Goal: Task Accomplishment & Management: Manage account settings

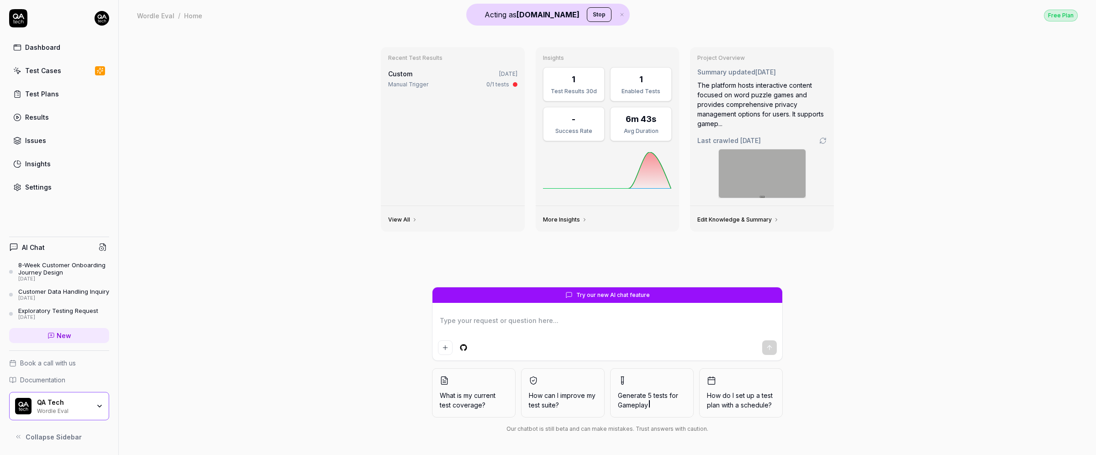
type textarea "*"
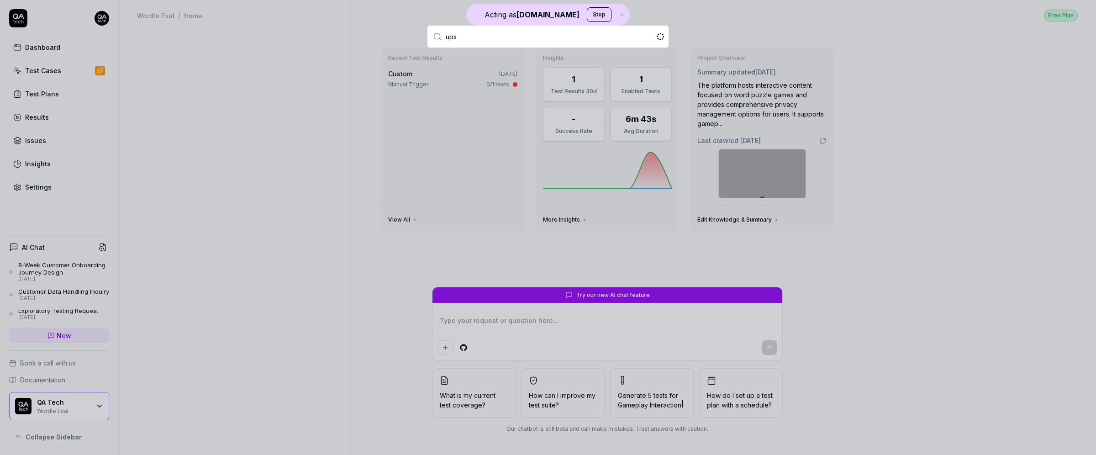
type input "upsa"
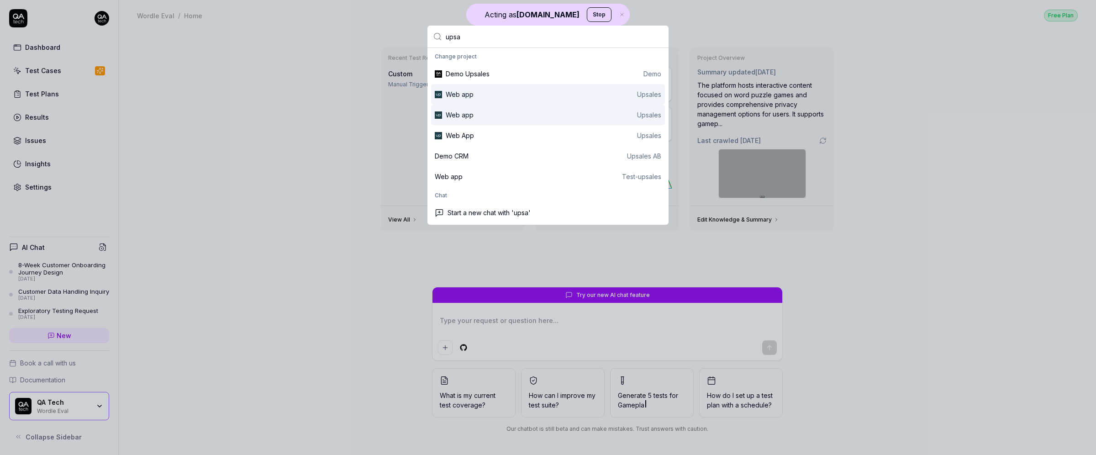
type textarea "*"
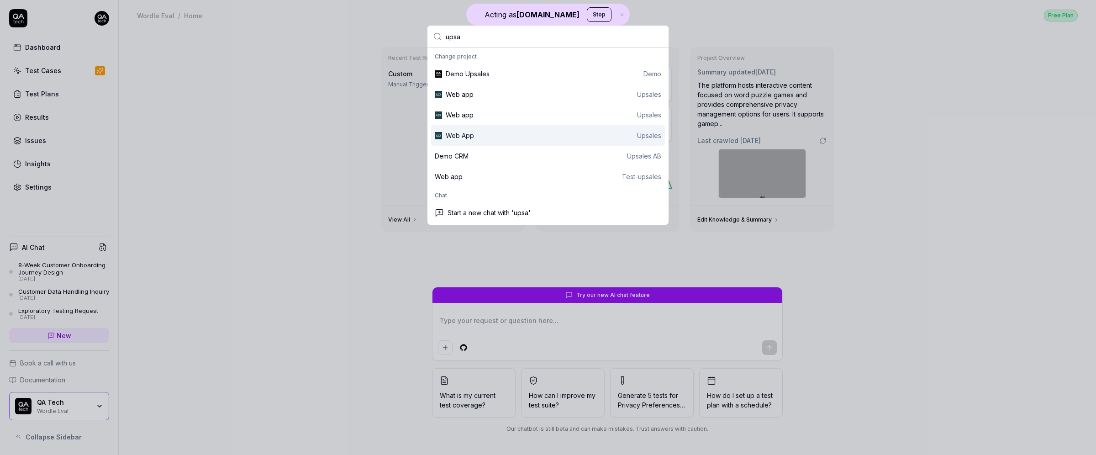
type input "upsa"
click at [457, 131] on div "Web App" at bounding box center [460, 136] width 28 height 10
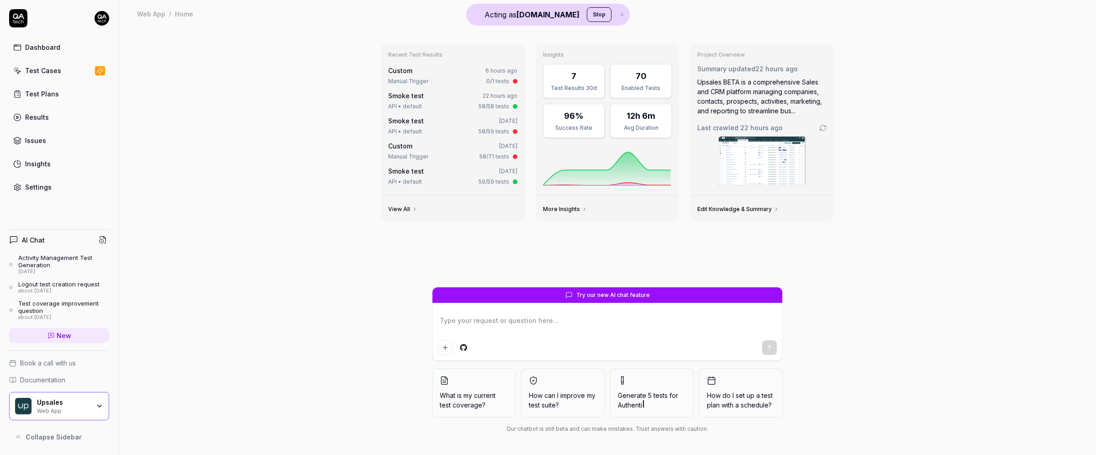
type textarea "*"
click at [63, 71] on link "Test Cases" at bounding box center [59, 71] width 100 height 18
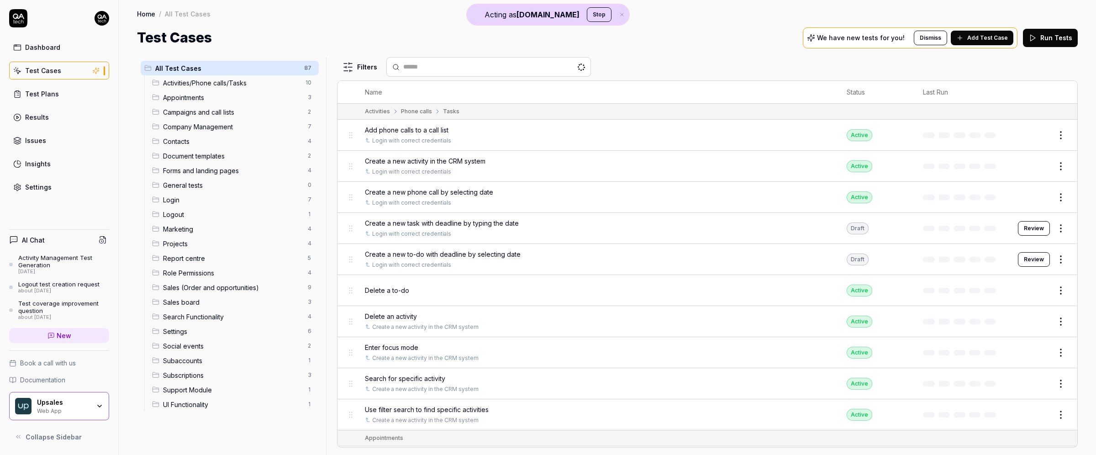
click at [58, 182] on link "Settings" at bounding box center [59, 187] width 100 height 18
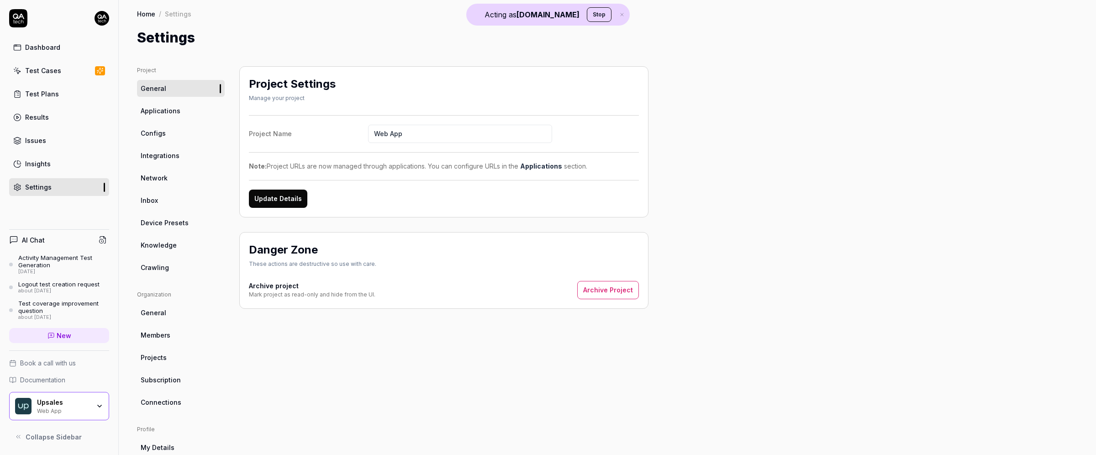
click at [169, 382] on span "Subscription" at bounding box center [161, 380] width 40 height 10
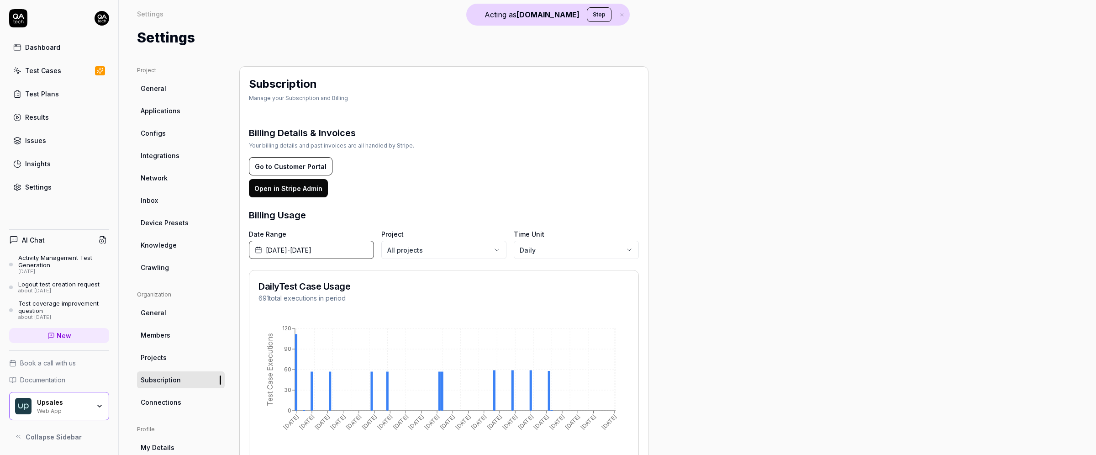
click at [38, 63] on link "Test Cases" at bounding box center [59, 71] width 100 height 18
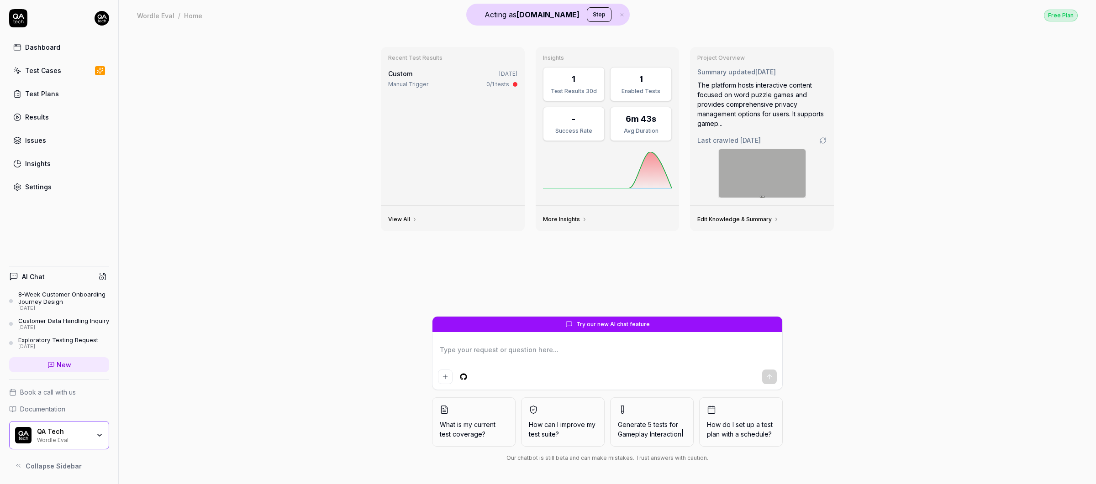
type textarea "*"
